Goal: Transaction & Acquisition: Purchase product/service

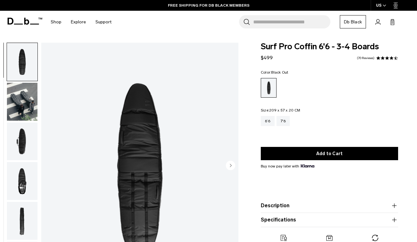
click at [36, 54] on img "button" at bounding box center [22, 62] width 31 height 38
click at [24, 118] on img "button" at bounding box center [22, 102] width 31 height 38
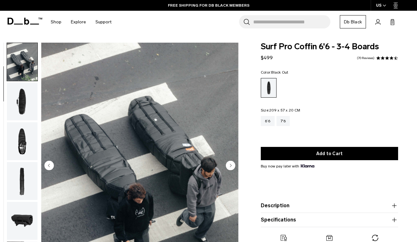
click at [16, 156] on img "button" at bounding box center [22, 141] width 31 height 38
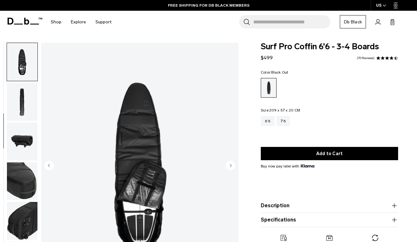
click at [25, 177] on img "button" at bounding box center [22, 181] width 31 height 38
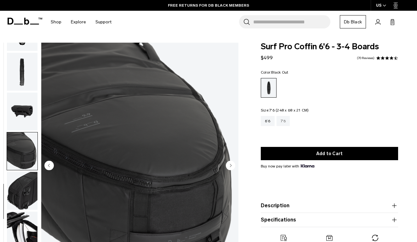
click at [285, 122] on div "7'6" at bounding box center [284, 121] width 14 height 10
